Goal: Task Accomplishment & Management: Understand process/instructions

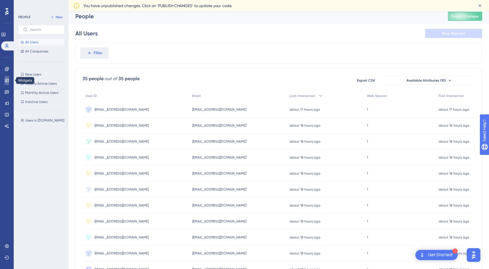
click at [9, 77] on link at bounding box center [7, 80] width 5 height 9
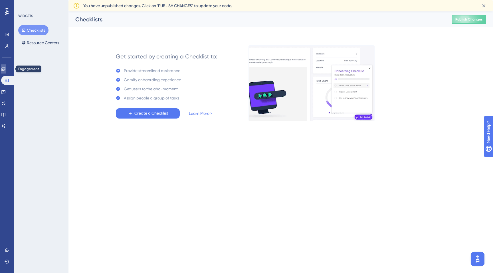
click at [6, 71] on icon at bounding box center [3, 69] width 5 height 5
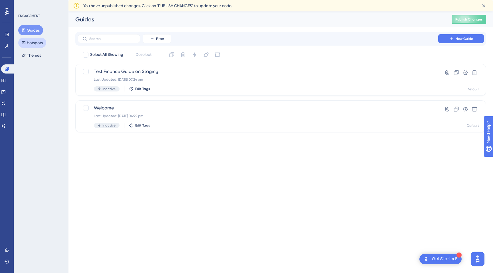
click at [28, 40] on button "Hotspots" at bounding box center [32, 43] width 28 height 10
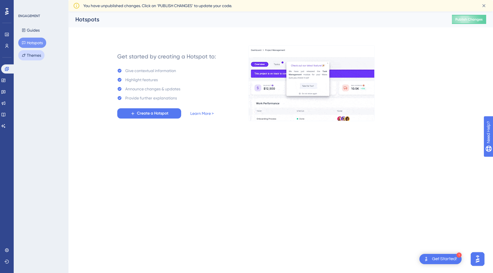
click at [32, 51] on button "Themes" at bounding box center [31, 55] width 26 height 10
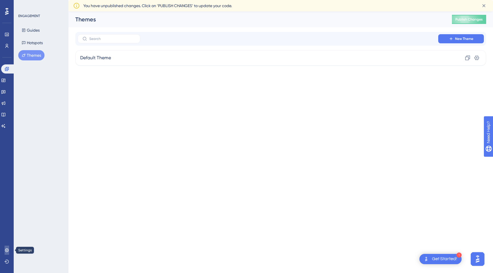
click at [6, 250] on icon at bounding box center [7, 250] width 5 height 5
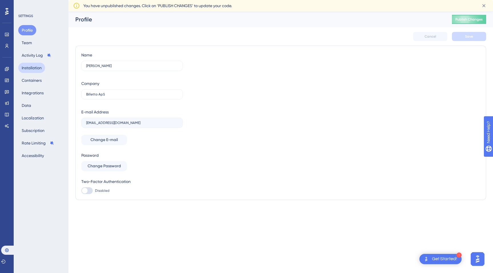
click at [38, 69] on button "Installation" at bounding box center [31, 68] width 27 height 10
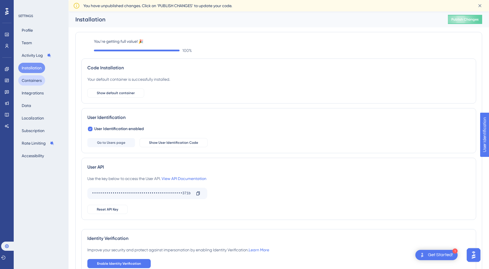
click at [39, 81] on button "Containers" at bounding box center [31, 80] width 27 height 10
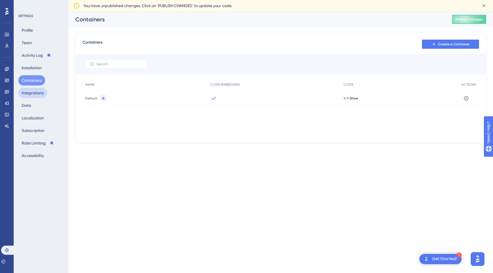
click at [31, 98] on button "Integrations" at bounding box center [32, 93] width 29 height 10
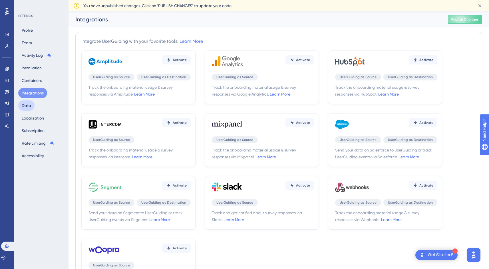
click at [30, 105] on button "Data" at bounding box center [26, 105] width 16 height 10
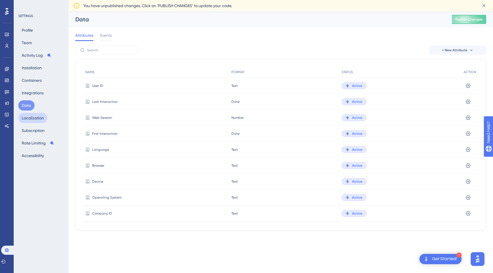
click at [30, 116] on button "Localization" at bounding box center [32, 118] width 29 height 10
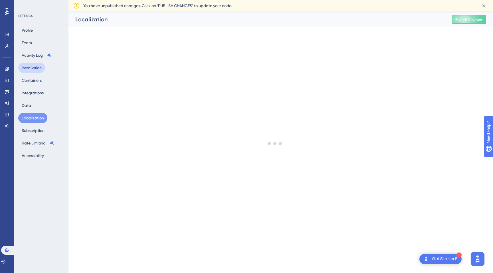
click at [32, 71] on button "Installation" at bounding box center [31, 68] width 27 height 10
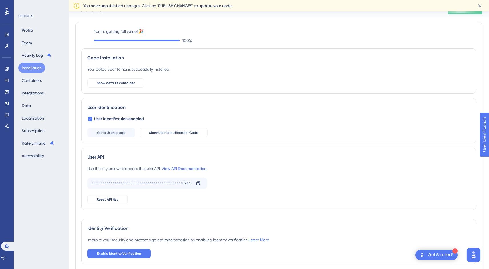
scroll to position [12, 0]
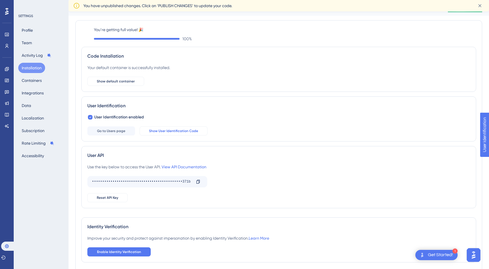
click at [176, 130] on span "Show User Identification Code" at bounding box center [173, 131] width 49 height 5
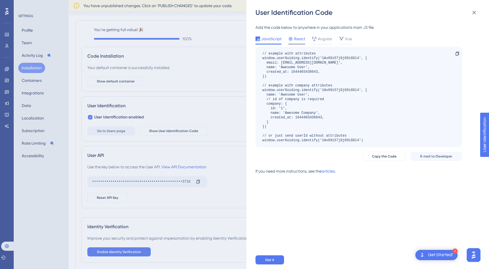
click at [301, 40] on span "React" at bounding box center [299, 38] width 11 height 7
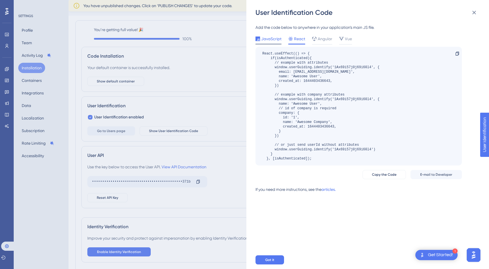
click at [267, 43] on div "JavaScript" at bounding box center [268, 39] width 26 height 9
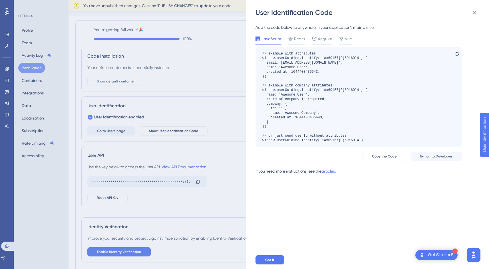
click at [229, 119] on div "User Identification Code Add the code below to anywhere in your application’s m…" at bounding box center [244, 134] width 489 height 269
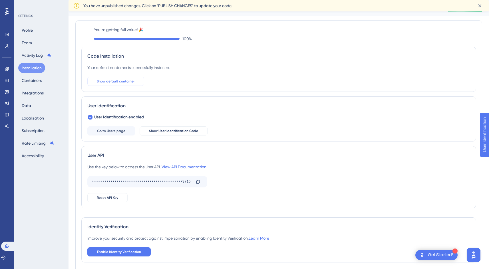
click at [135, 80] on button "Show default container" at bounding box center [115, 81] width 57 height 9
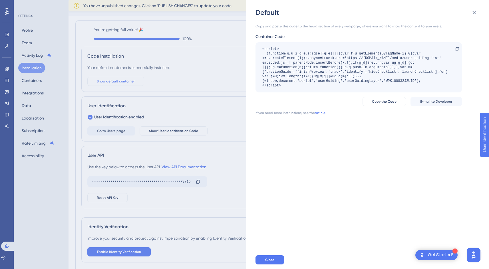
click at [135, 80] on div "Default Copy and paste this code to the head section of every webpage, where yo…" at bounding box center [244, 134] width 489 height 269
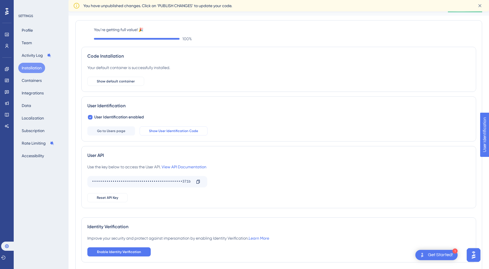
click at [159, 129] on span "Show User Identification Code" at bounding box center [173, 131] width 49 height 5
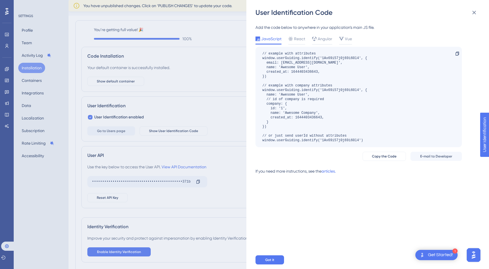
click at [364, 137] on div "// example with attributes window.userGuiding.identify('1Ax69i57j0j69i60l4', { …" at bounding box center [314, 96] width 105 height 91
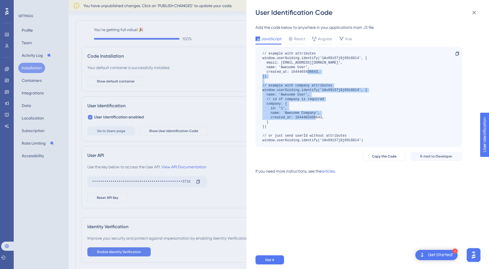
drag, startPoint x: 262, startPoint y: 87, endPoint x: 275, endPoint y: 126, distance: 41.0
click at [275, 126] on div "// example with attributes window.userGuiding.identify('1Ax69i57j0j69i60l4', { …" at bounding box center [314, 96] width 105 height 91
copy div "// example with company attributes window.userGuiding.identify('1Ax69i57j0j69i6…"
click at [287, 102] on div "// example with attributes window.userGuiding.identify('1Ax69i57j0j69i60l4', { …" at bounding box center [314, 96] width 105 height 91
drag, startPoint x: 263, startPoint y: 87, endPoint x: 279, endPoint y: 124, distance: 40.3
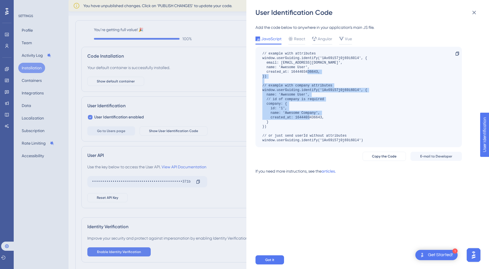
click at [279, 124] on div "// example with attributes window.userGuiding.identify('1Ax69i57j0j69i60l4', { …" at bounding box center [314, 96] width 105 height 91
drag, startPoint x: 270, startPoint y: 126, endPoint x: 261, endPoint y: 85, distance: 41.4
click at [261, 85] on div "// example with attributes window.userGuiding.identify('1Ax69i57j0j69i60l4', { …" at bounding box center [358, 97] width 206 height 100
